Goal: Information Seeking & Learning: Learn about a topic

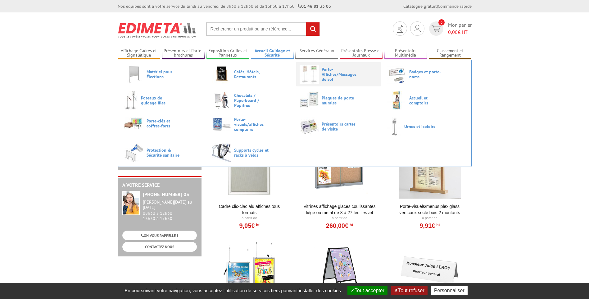
click at [327, 75] on span "Porte-Affiches/Messages de sol" at bounding box center [340, 74] width 37 height 15
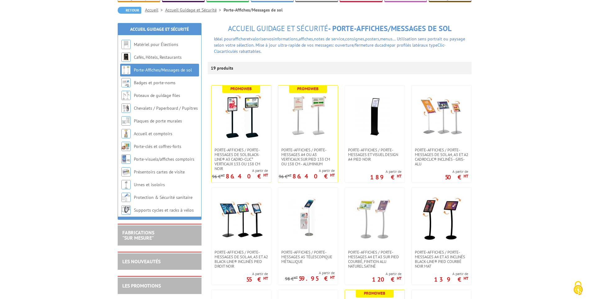
scroll to position [31, 0]
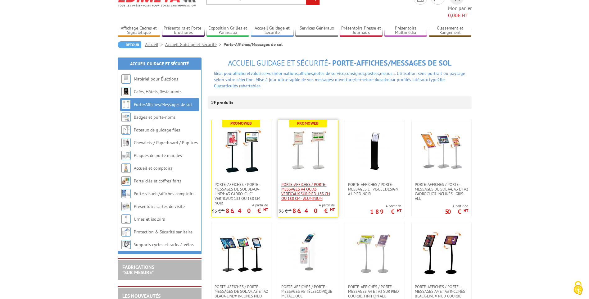
click at [306, 185] on span "Porte-affiches / Porte-messages A4 ou A3 Verticaux sur pied 133 cm ou 158 cm - …" at bounding box center [307, 191] width 53 height 19
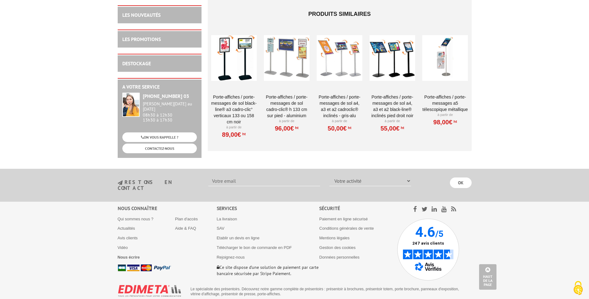
scroll to position [1090, 0]
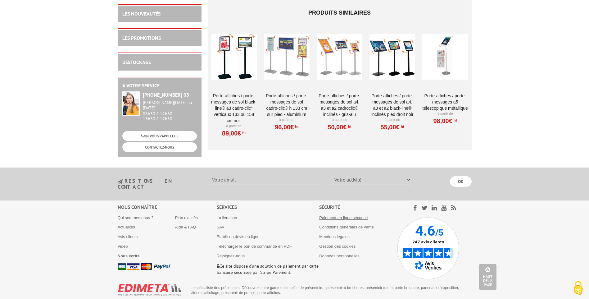
click at [337, 215] on link "Paiement en ligne sécurisé" at bounding box center [343, 217] width 48 height 5
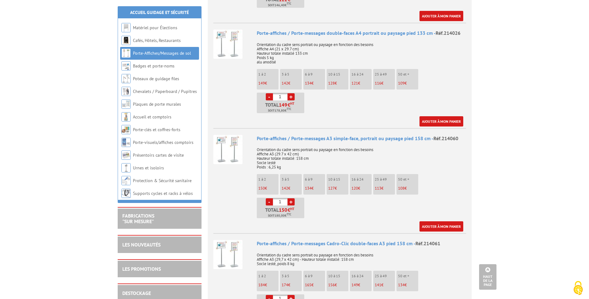
scroll to position [469, 0]
